Goal: Task Accomplishment & Management: Manage account settings

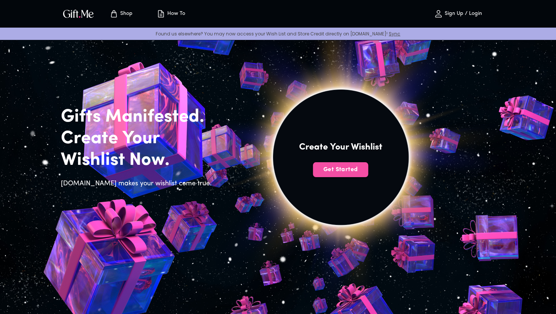
click at [343, 174] on button "Get Started" at bounding box center [340, 169] width 55 height 15
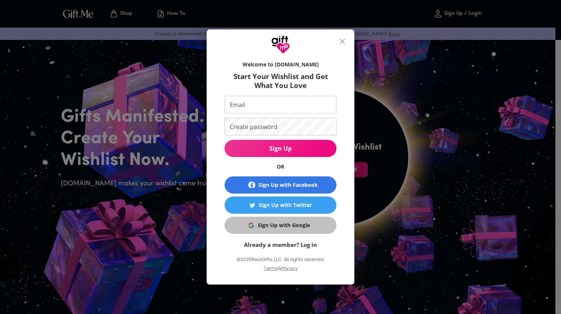
click at [275, 224] on div "Sign Up with Google" at bounding box center [284, 225] width 52 height 8
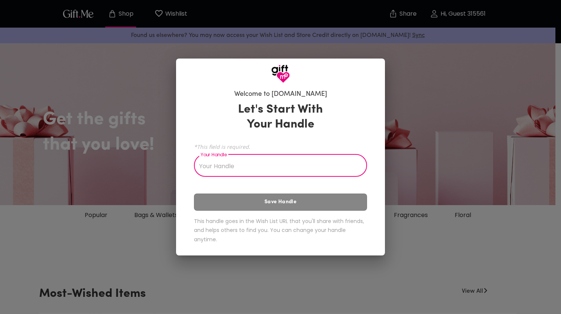
type input "h"
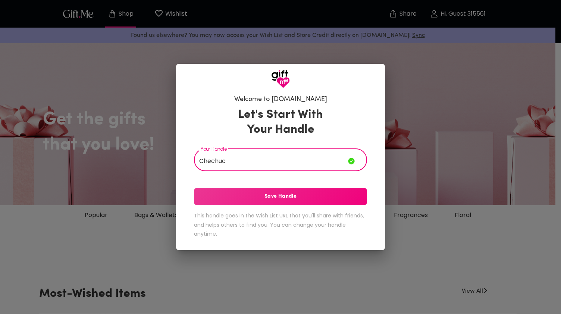
type input "Chechuc"
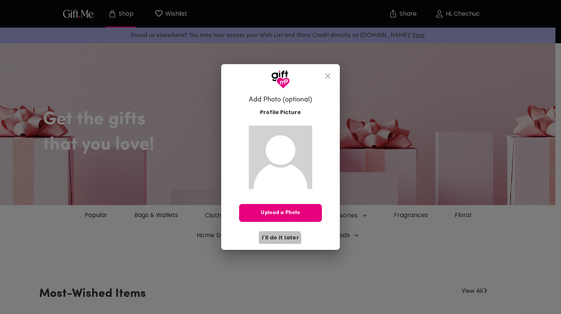
click at [279, 239] on span "I'll do it later" at bounding box center [280, 238] width 37 height 8
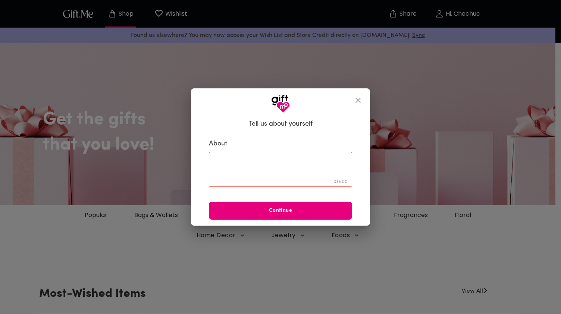
click at [289, 182] on div "0 / 500 ​" at bounding box center [280, 169] width 143 height 35
click at [360, 99] on icon "close" at bounding box center [358, 100] width 9 height 9
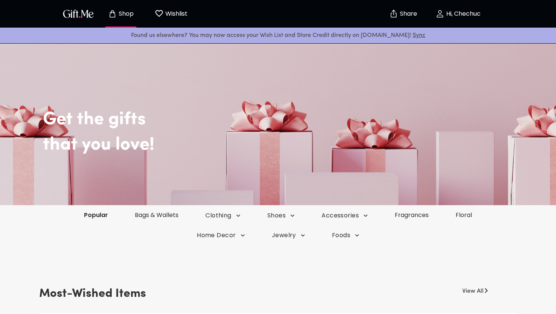
click at [99, 211] on div "Popular Bags & Wallets Clothing Shoes Accessories Fragrances Floral" at bounding box center [278, 215] width 556 height 20
click at [91, 219] on link "Popular" at bounding box center [96, 215] width 51 height 9
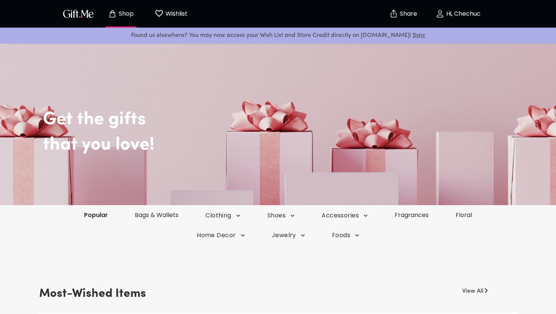
scroll to position [196, 0]
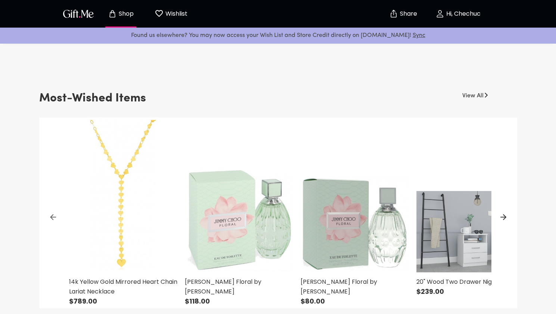
click at [181, 15] on p "Wishlist" at bounding box center [176, 14] width 24 height 10
